Goal: Navigation & Orientation: Find specific page/section

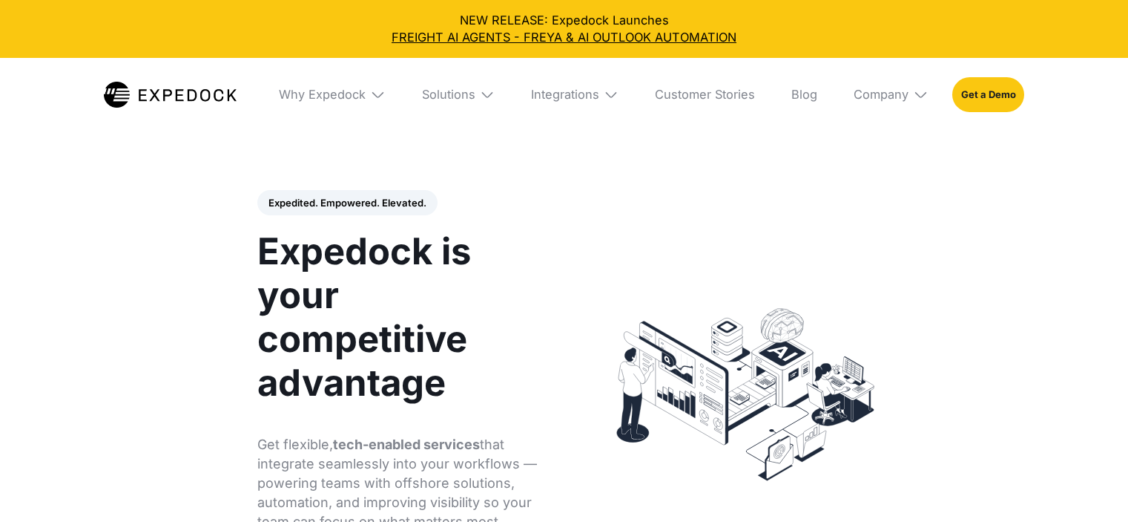
select select
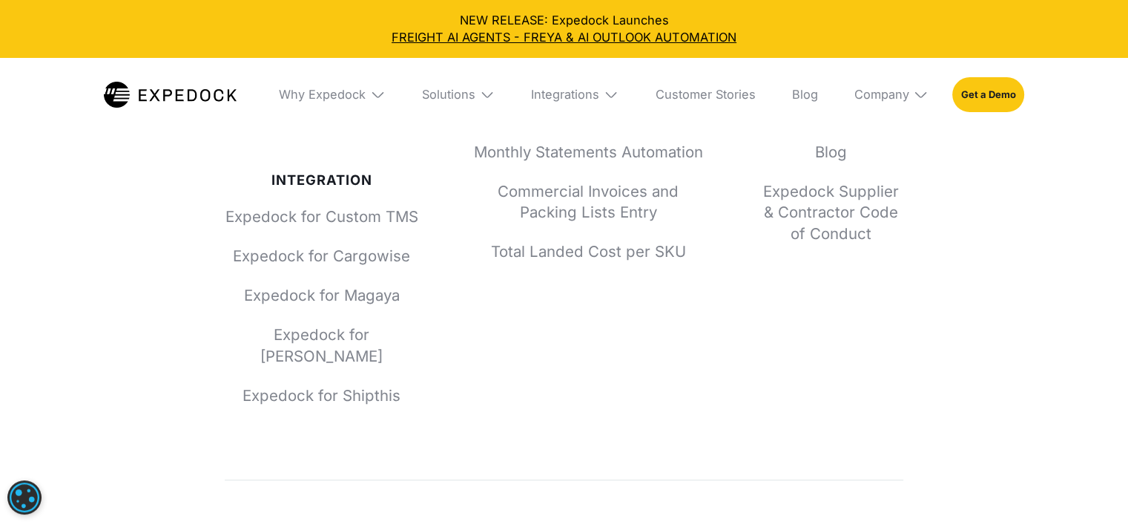
scroll to position [5744, 0]
click at [889, 91] on div "Company" at bounding box center [881, 94] width 55 height 15
click at [878, 185] on link "Partners" at bounding box center [891, 190] width 99 height 39
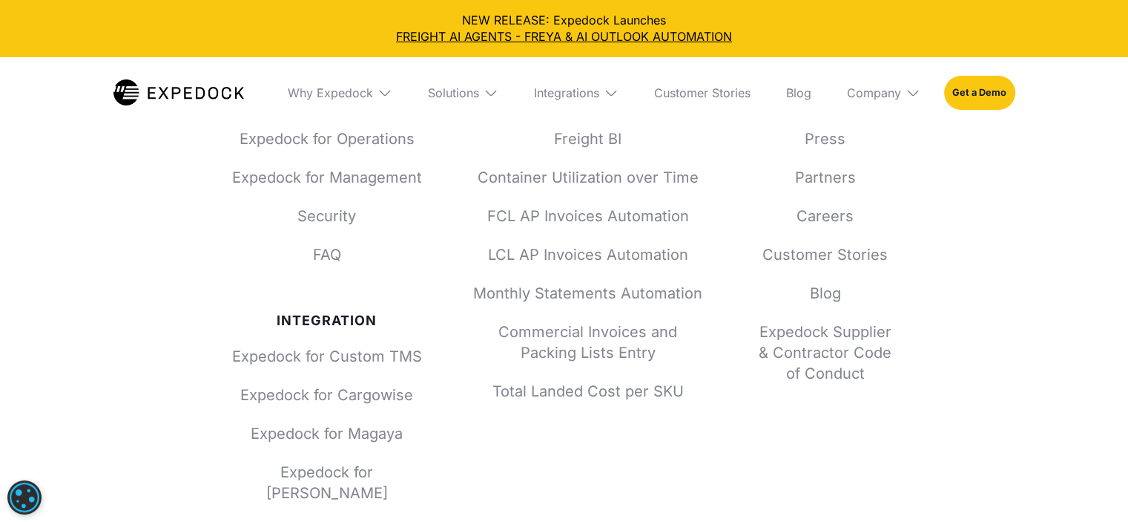
scroll to position [1938, 0]
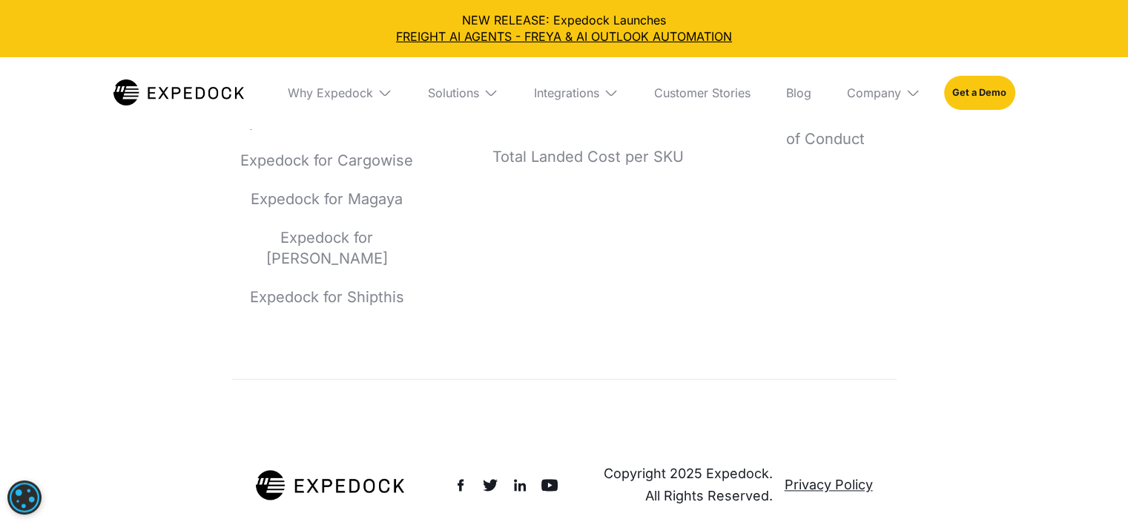
click at [915, 97] on img at bounding box center [913, 92] width 15 height 15
click at [879, 211] on link "Careers" at bounding box center [883, 224] width 97 height 39
